Goal: Information Seeking & Learning: Learn about a topic

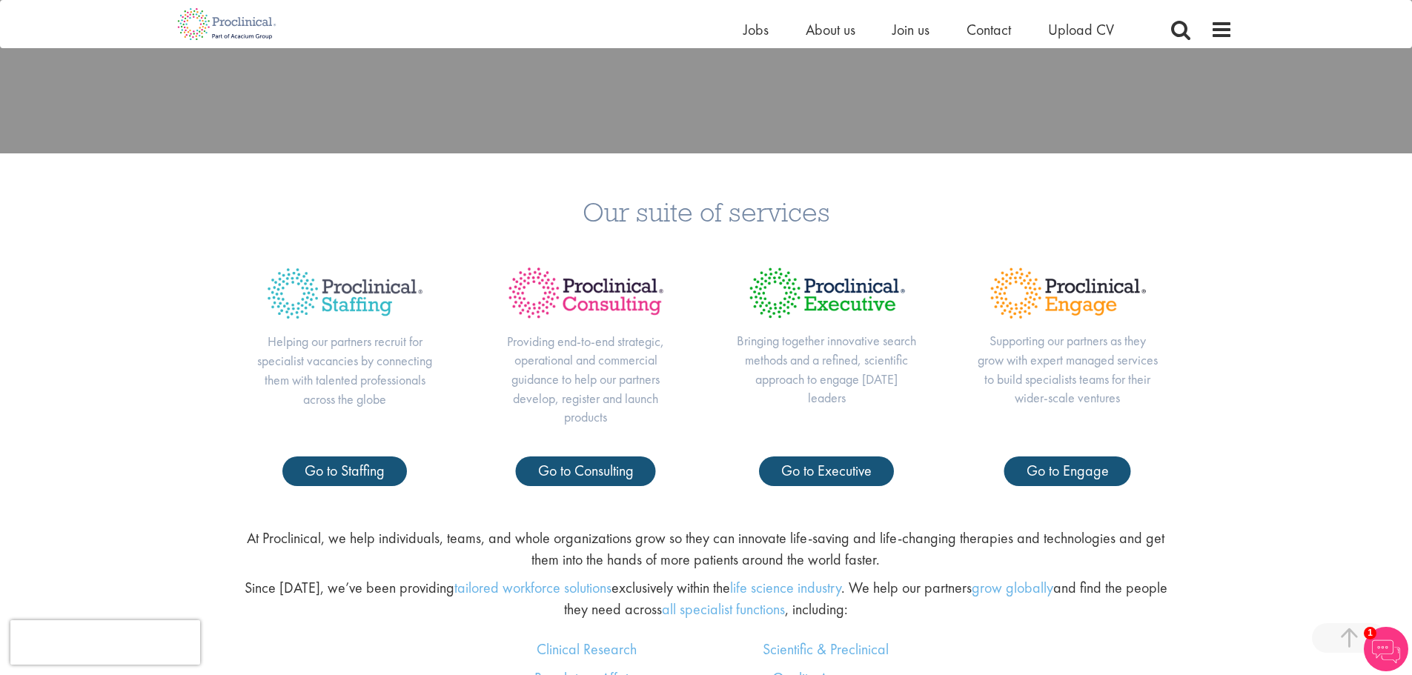
scroll to position [593, 0]
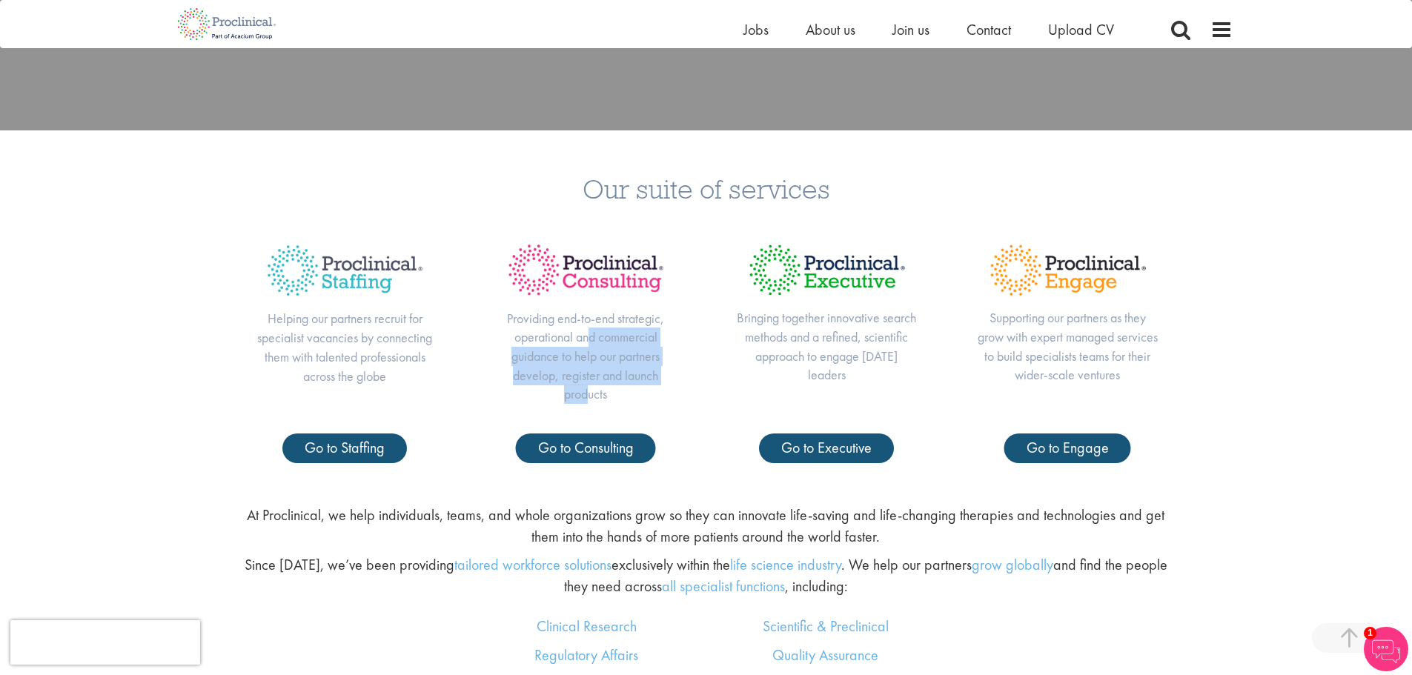
drag, startPoint x: 593, startPoint y: 369, endPoint x: 591, endPoint y: 409, distance: 40.1
click at [591, 291] on div "Providing end-to-end strategic, operational and commercial guidance to help our…" at bounding box center [585, 333] width 241 height 202
click at [354, 291] on div "Helping our partners recruit for specialist vacancies by connecting them with t…" at bounding box center [345, 333] width 241 height 202
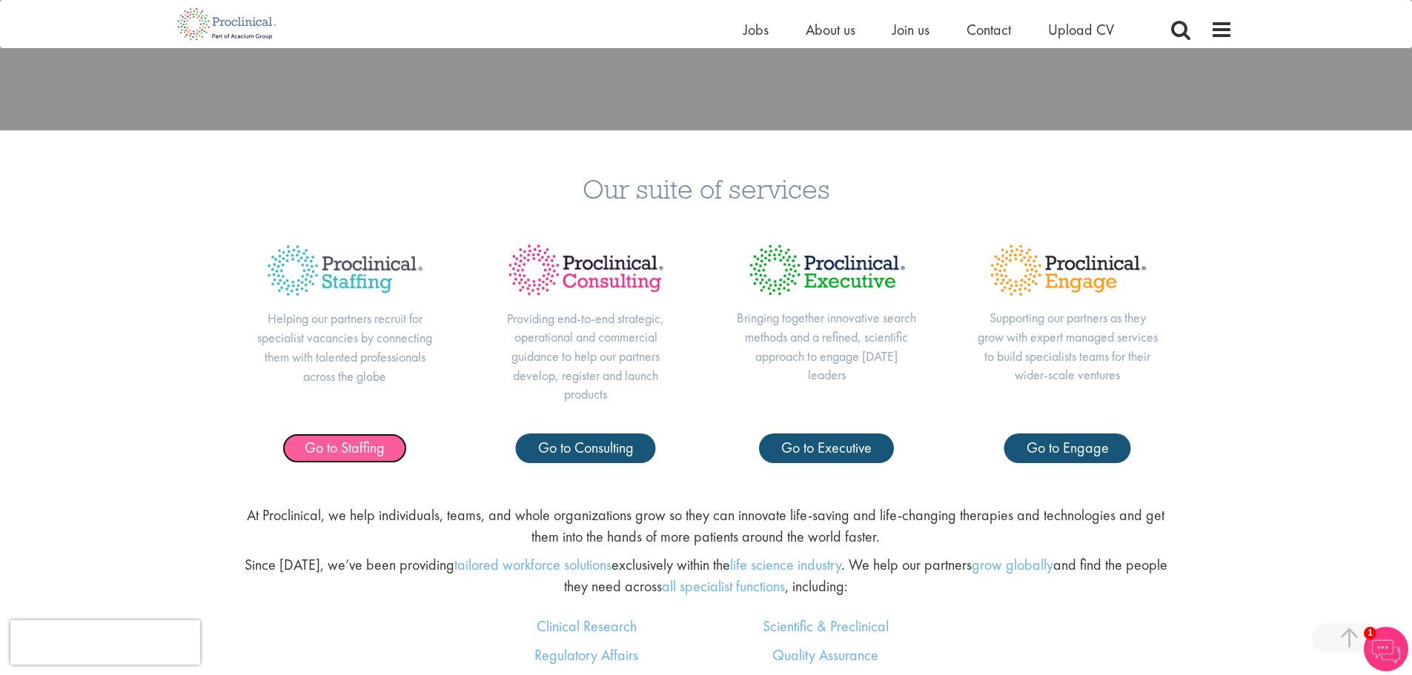
click at [359, 291] on span "Go to Staffing" at bounding box center [345, 447] width 80 height 19
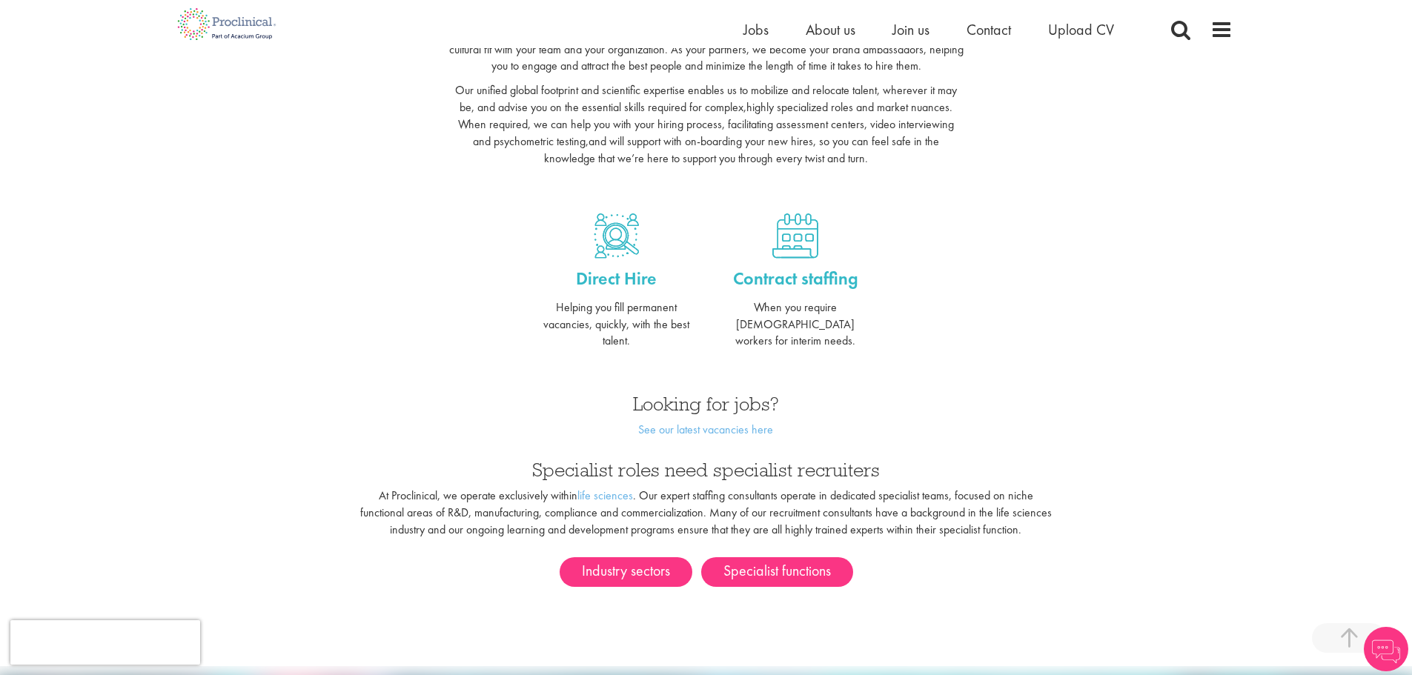
scroll to position [445, 0]
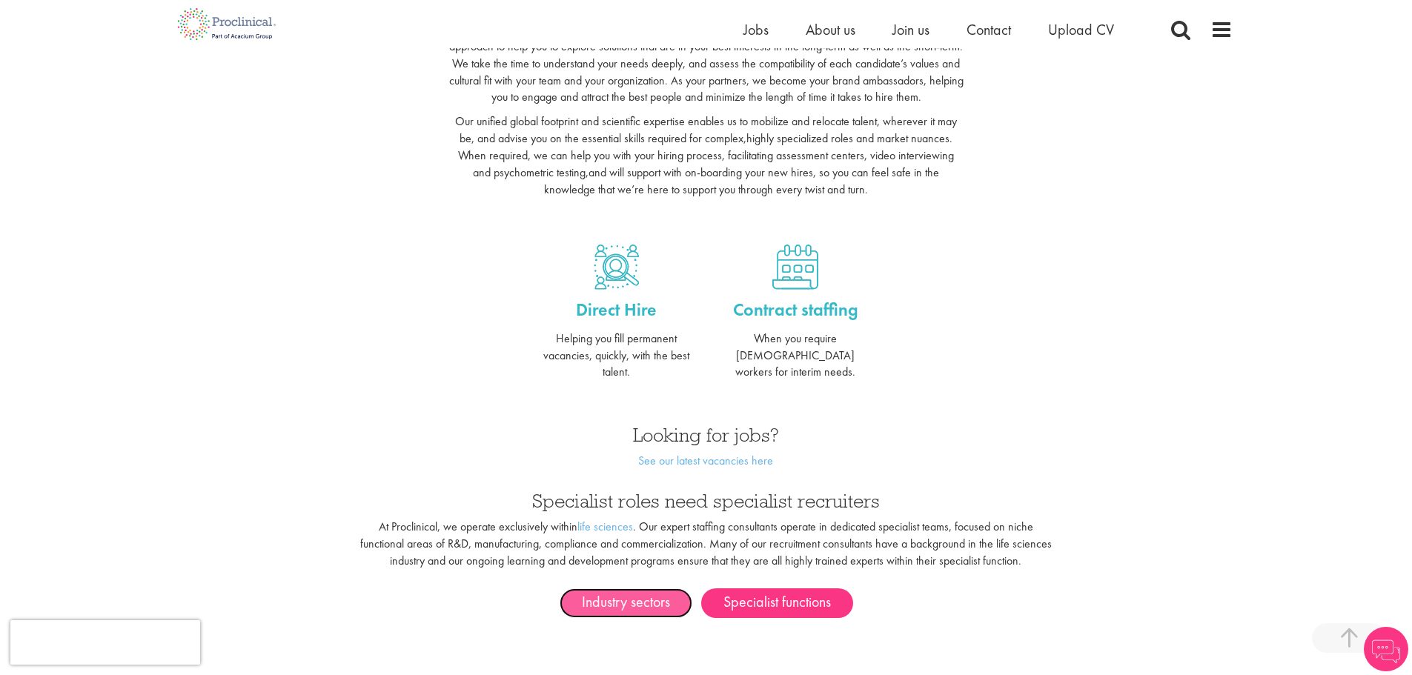
click at [619, 588] on link "Industry sectors" at bounding box center [626, 603] width 133 height 30
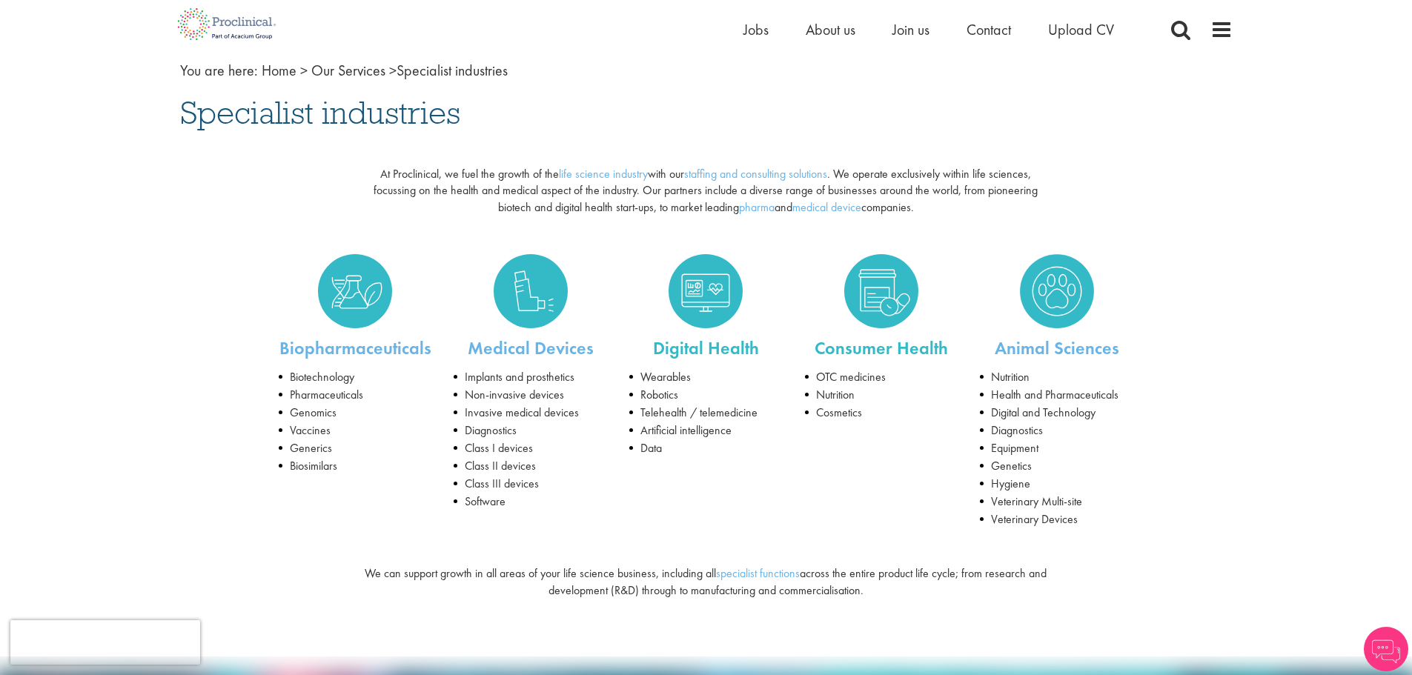
scroll to position [148, 0]
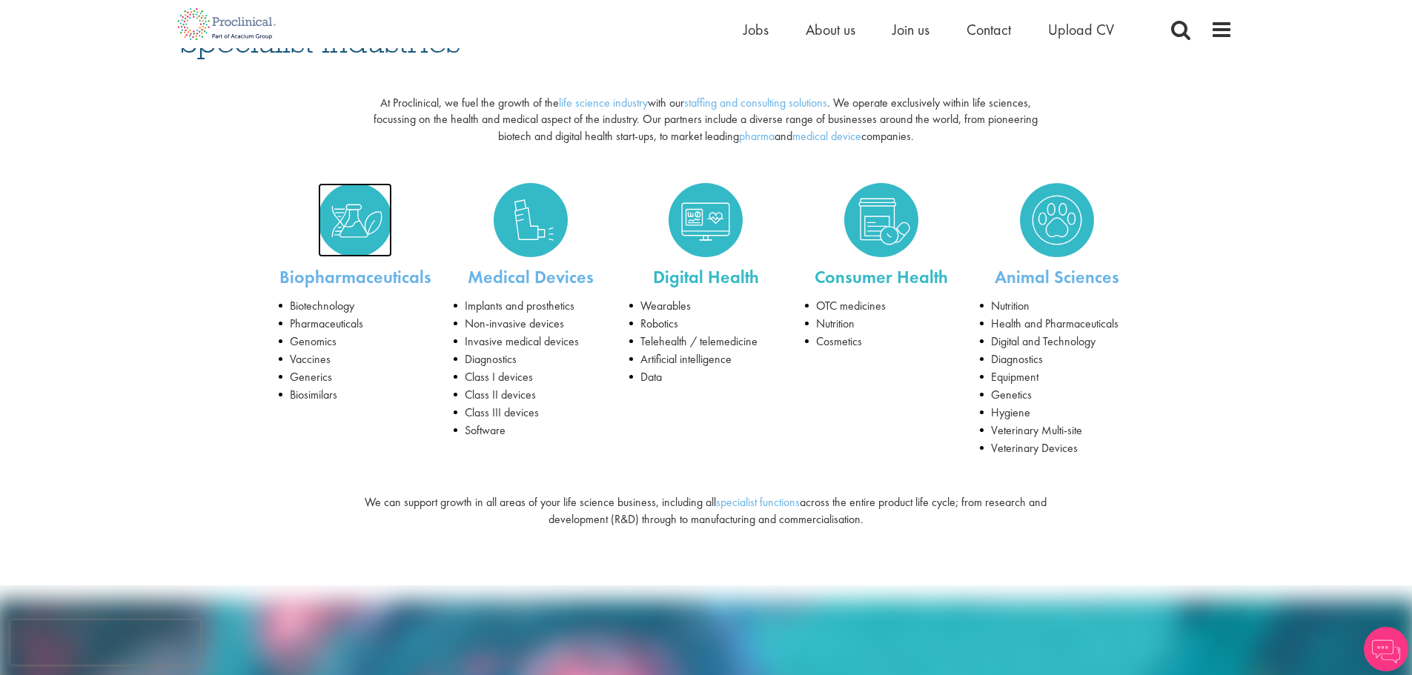
click at [352, 222] on img at bounding box center [355, 220] width 74 height 74
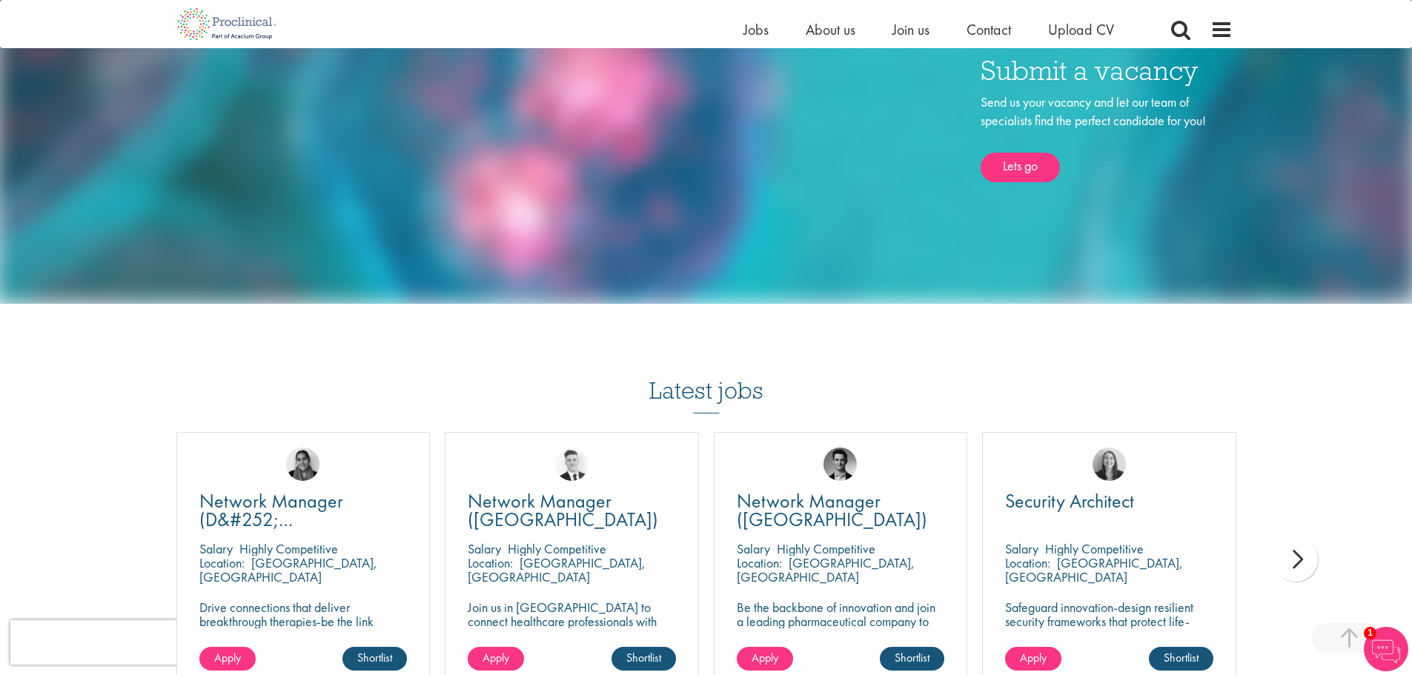
scroll to position [393, 0]
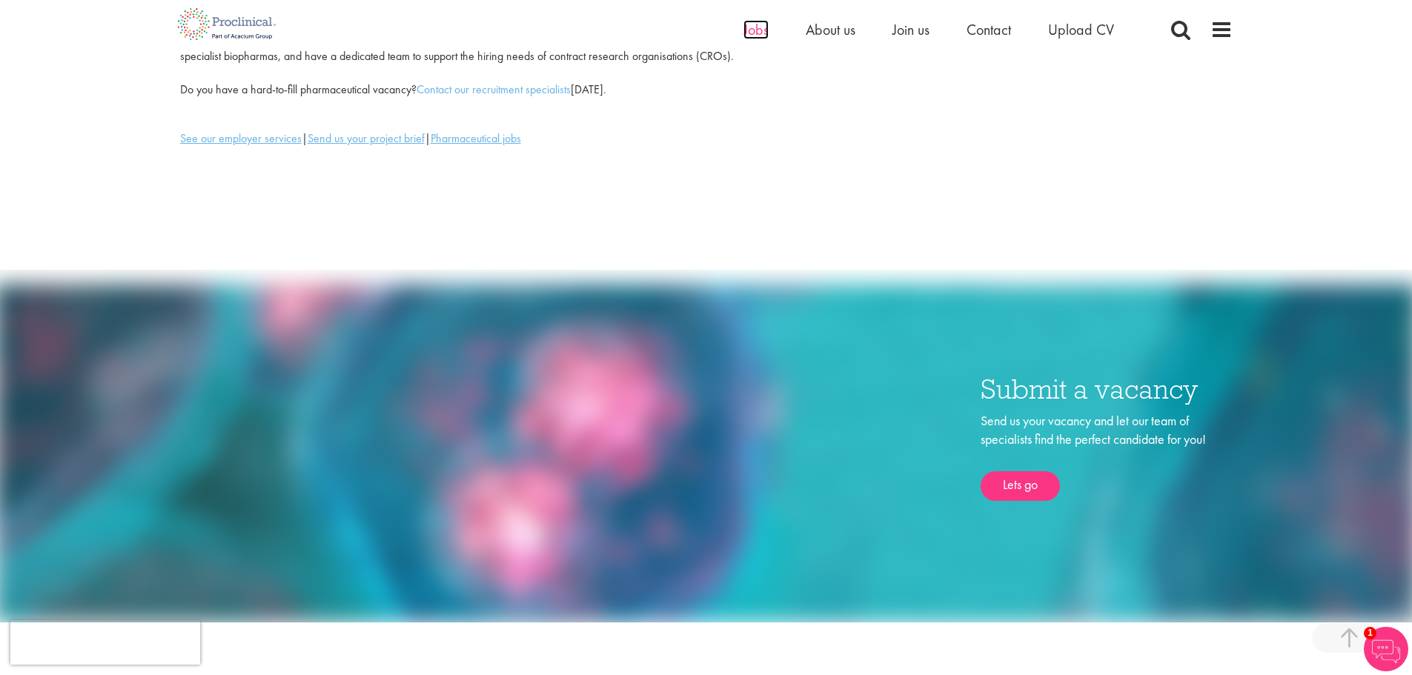
click at [744, 23] on span "Jobs" at bounding box center [755, 29] width 25 height 19
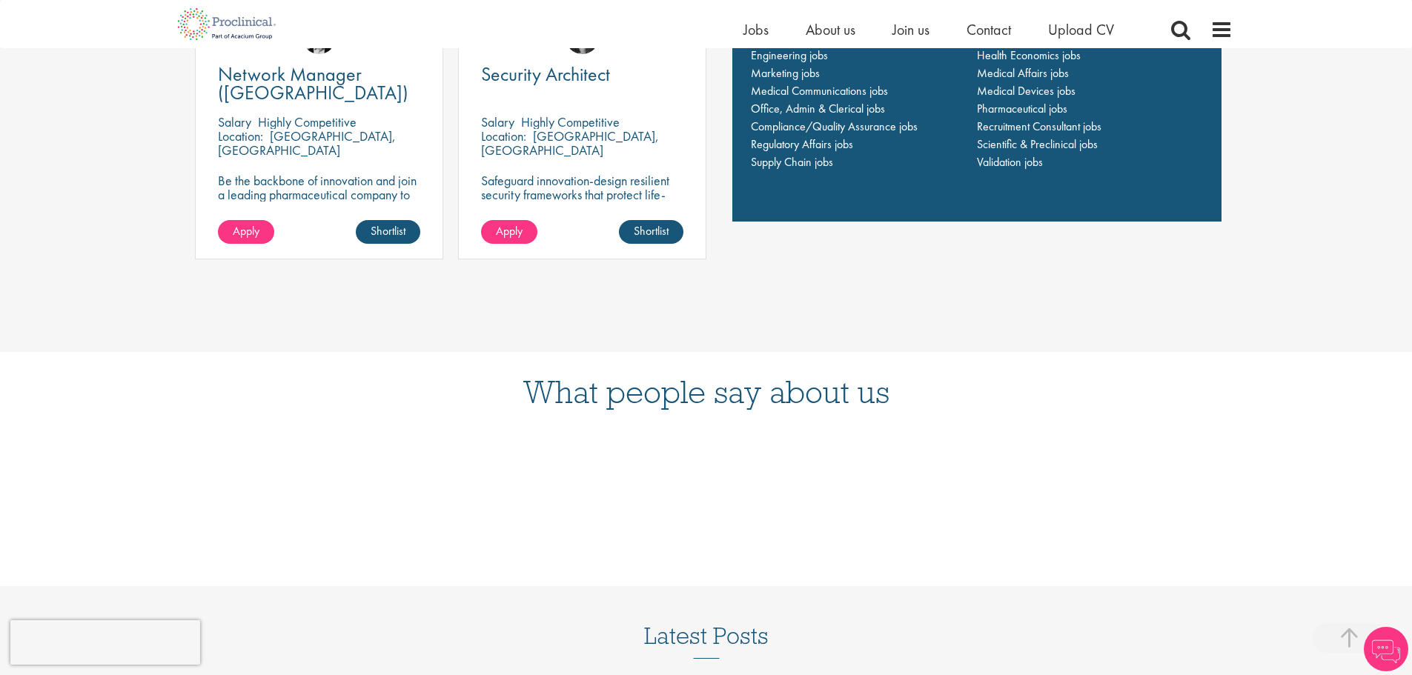
scroll to position [1112, 0]
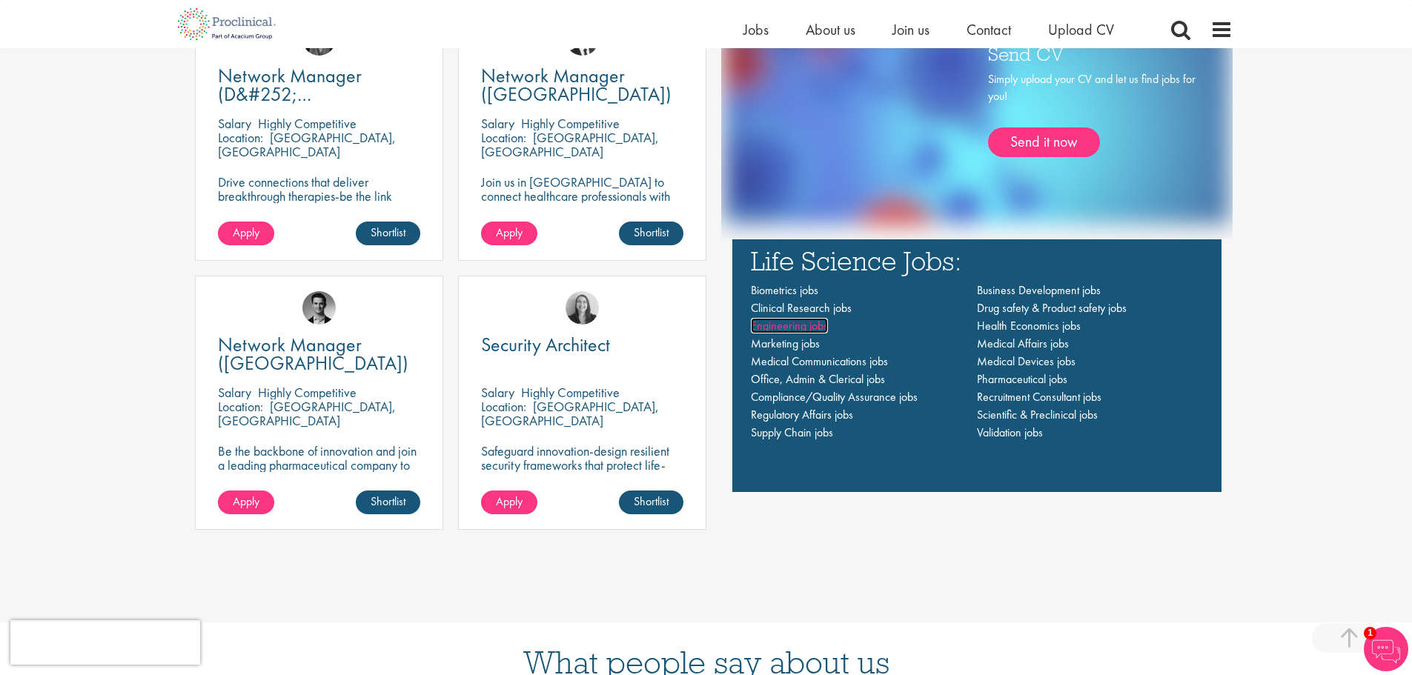
click at [786, 322] on span "Engineering jobs" at bounding box center [789, 326] width 77 height 16
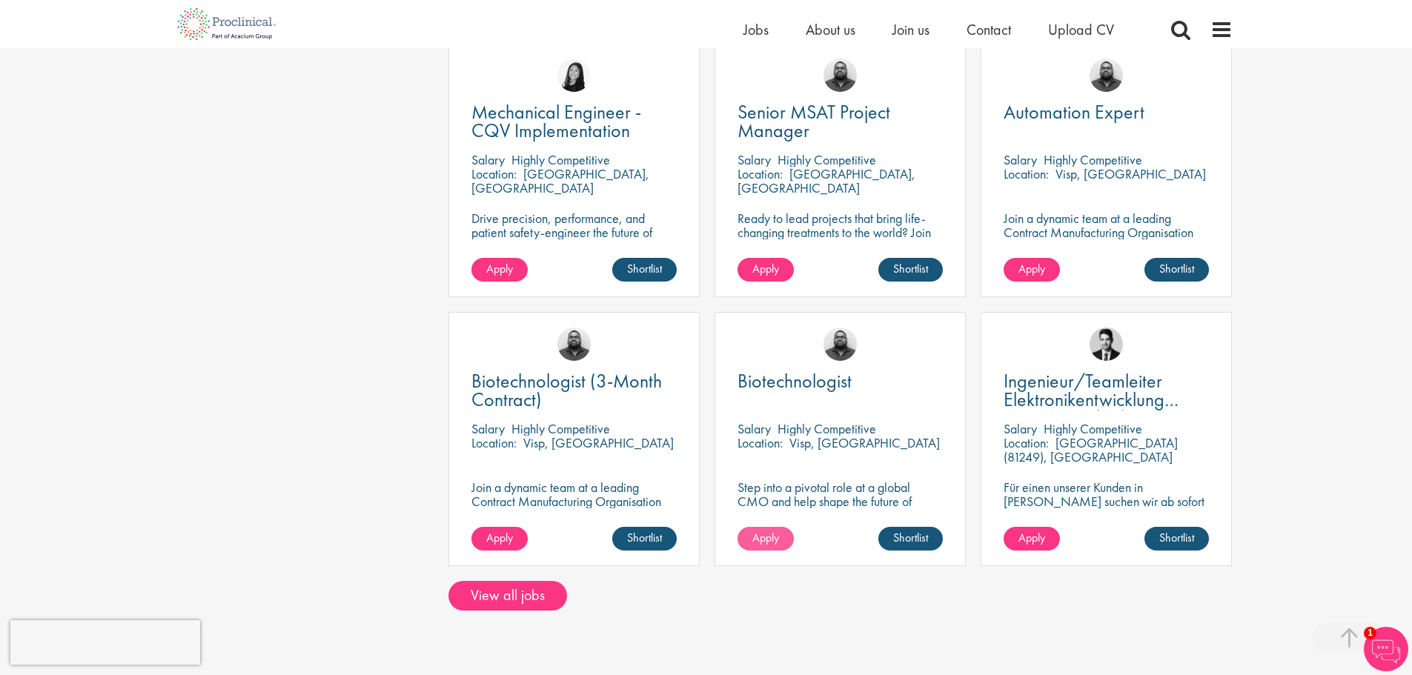
scroll to position [1112, 0]
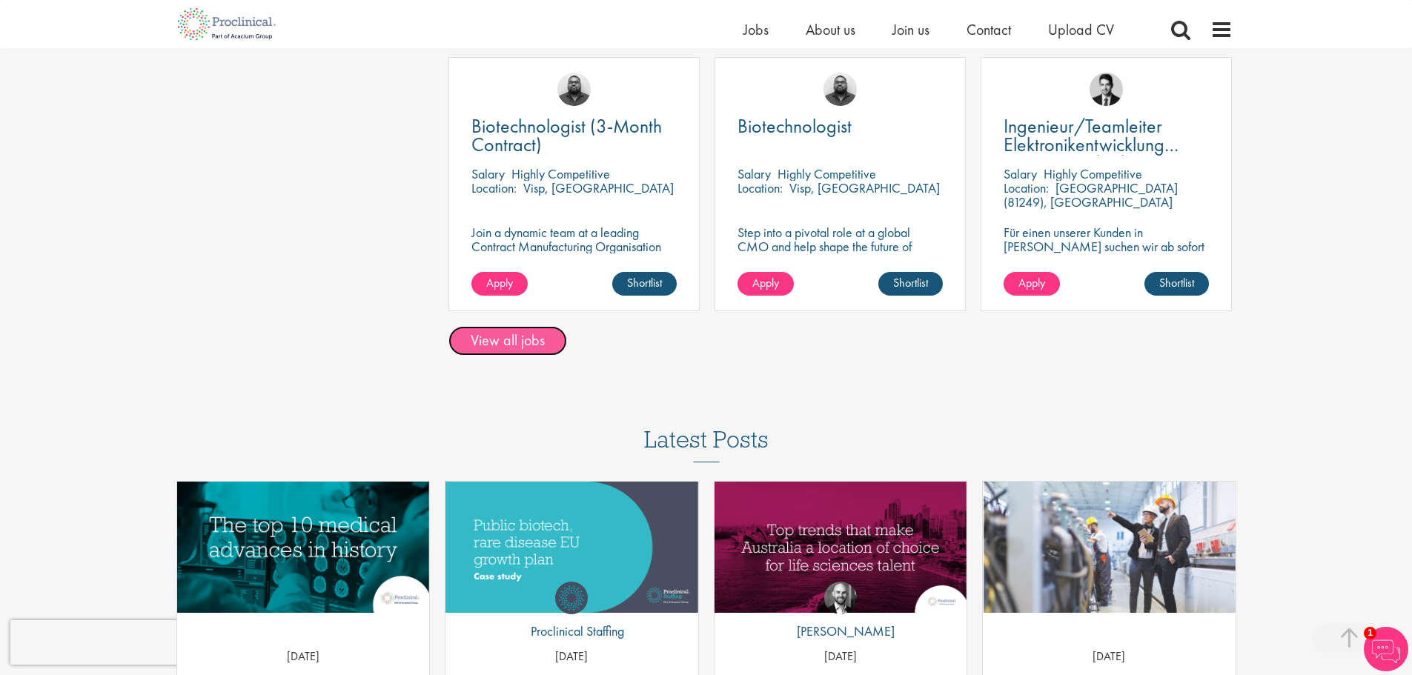
click at [532, 344] on link "View all jobs" at bounding box center [507, 341] width 119 height 30
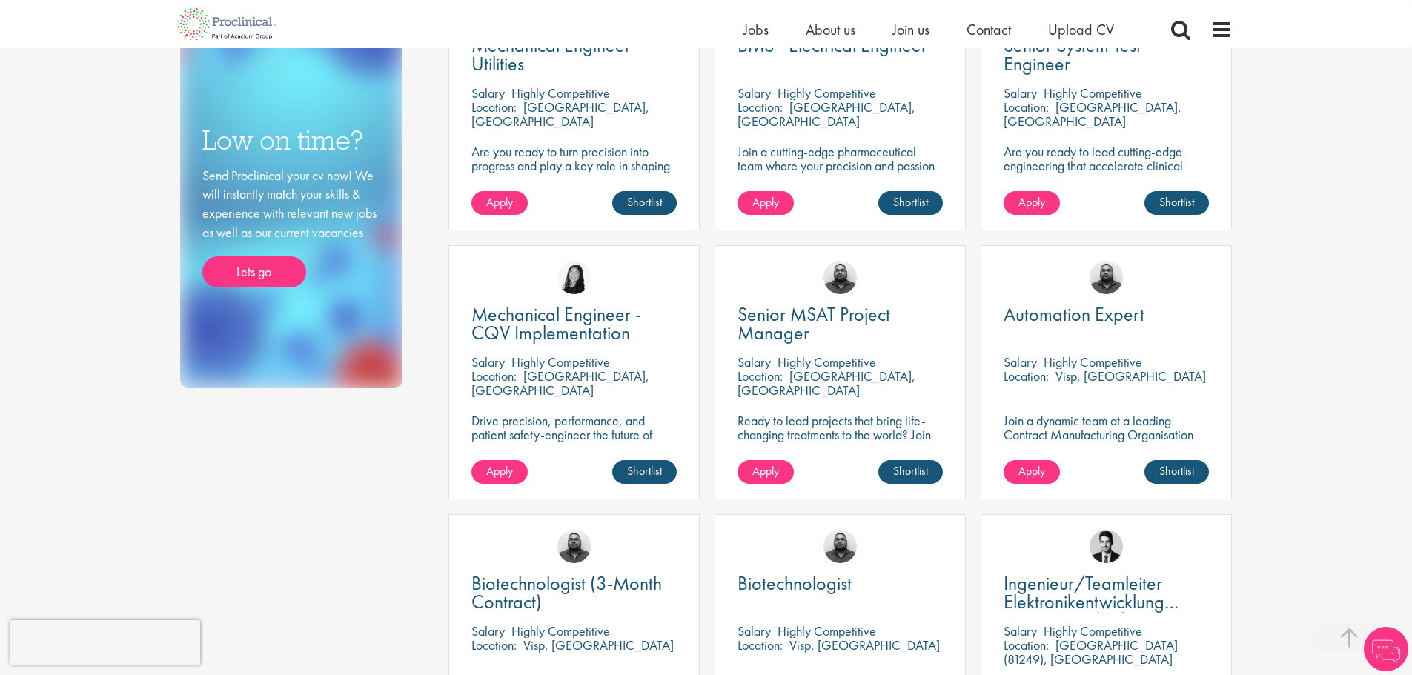
scroll to position [1112, 0]
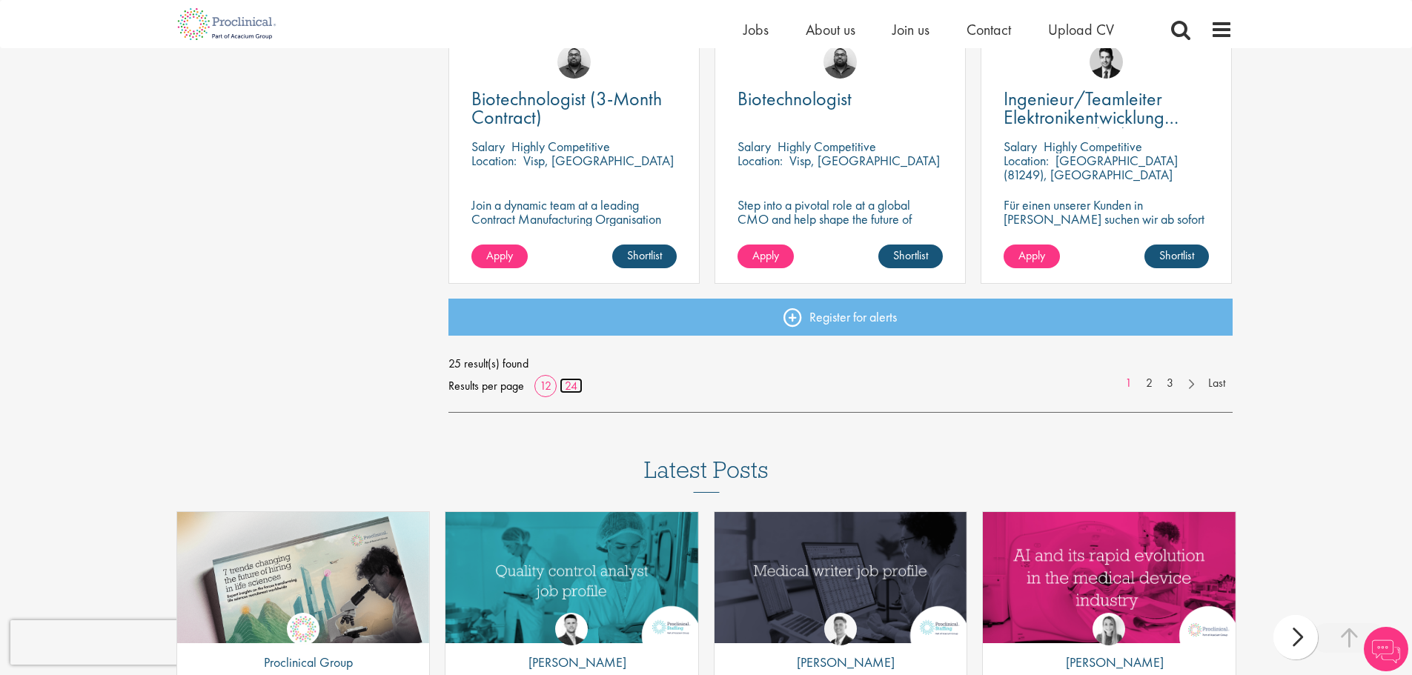
click at [568, 382] on link "24" at bounding box center [571, 386] width 23 height 16
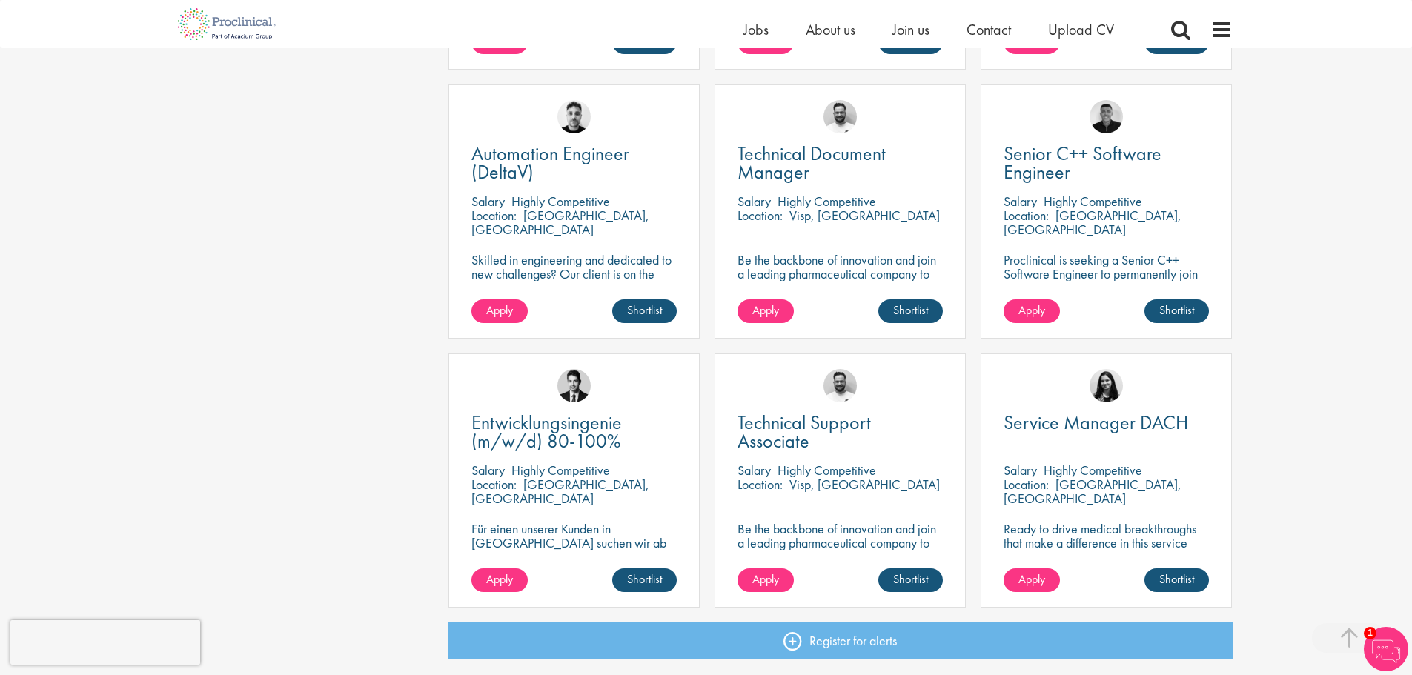
scroll to position [1927, 0]
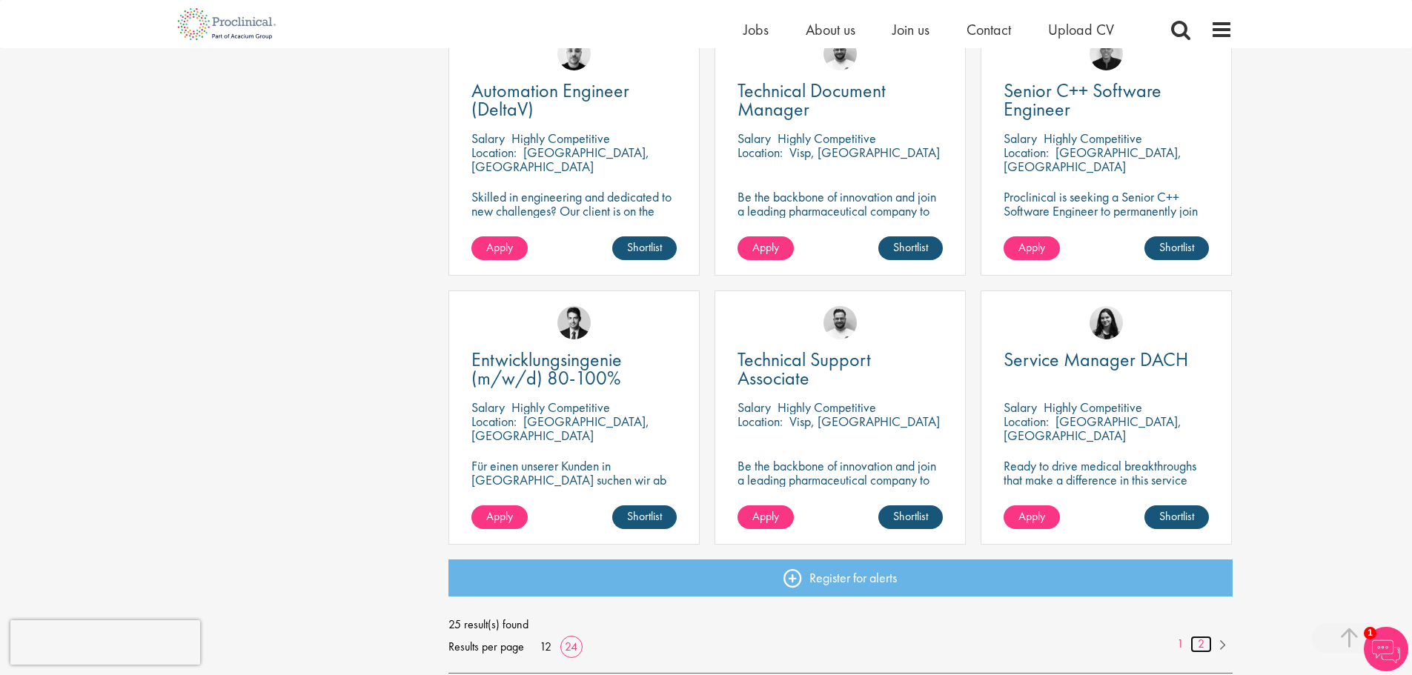
click at [1198, 645] on link "2" at bounding box center [1200, 644] width 21 height 17
